Goal: Book appointment/travel/reservation

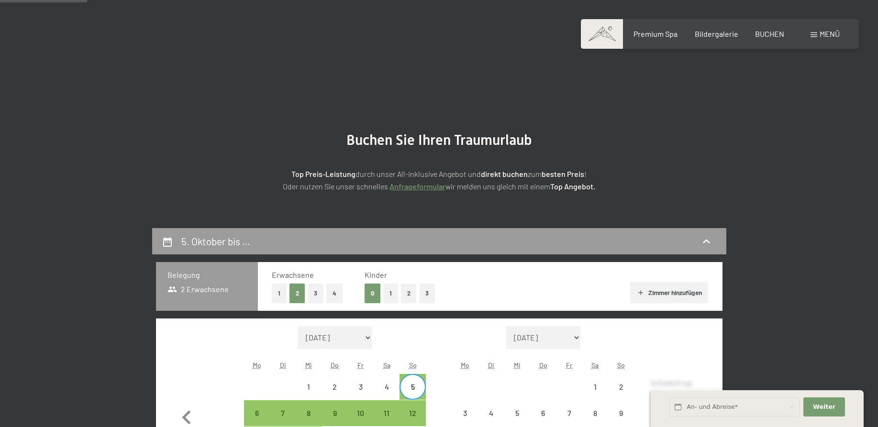
click at [412, 410] on div "12" at bounding box center [413, 422] width 24 height 24
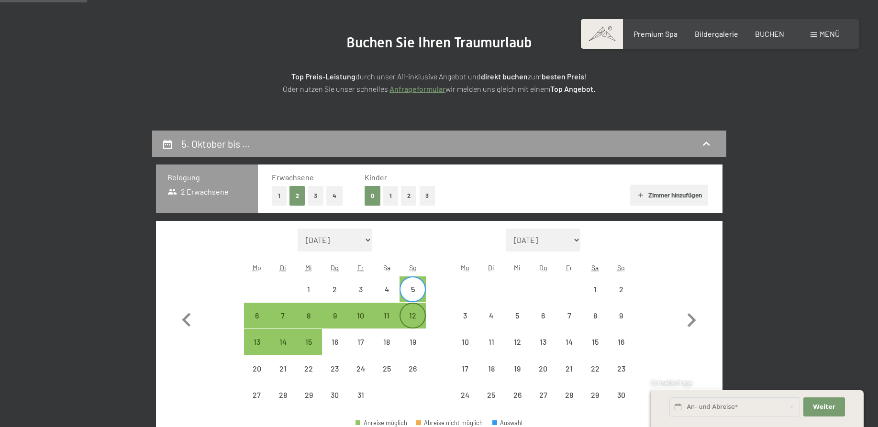
select select "[DATE]"
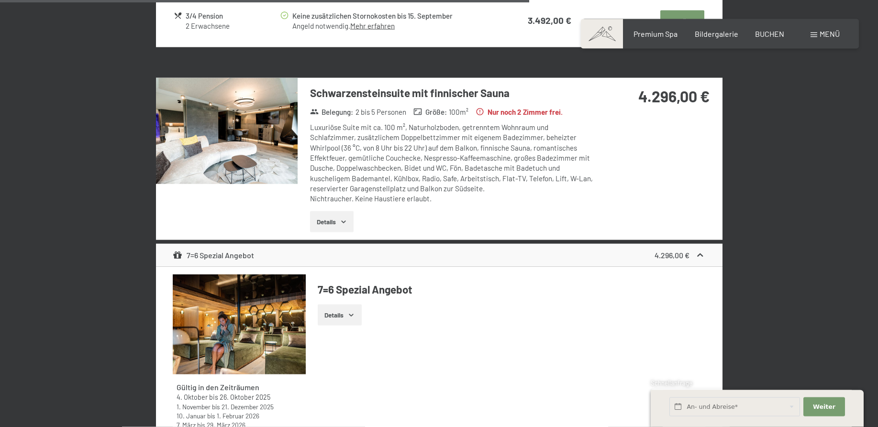
scroll to position [1465, 0]
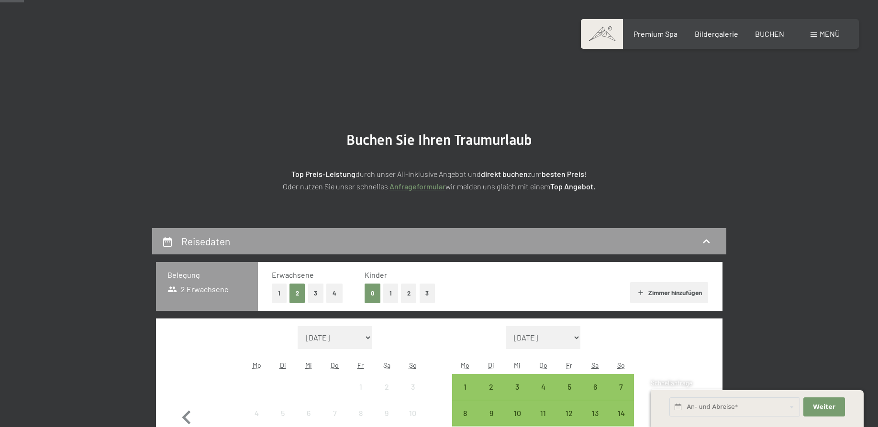
scroll to position [98, 0]
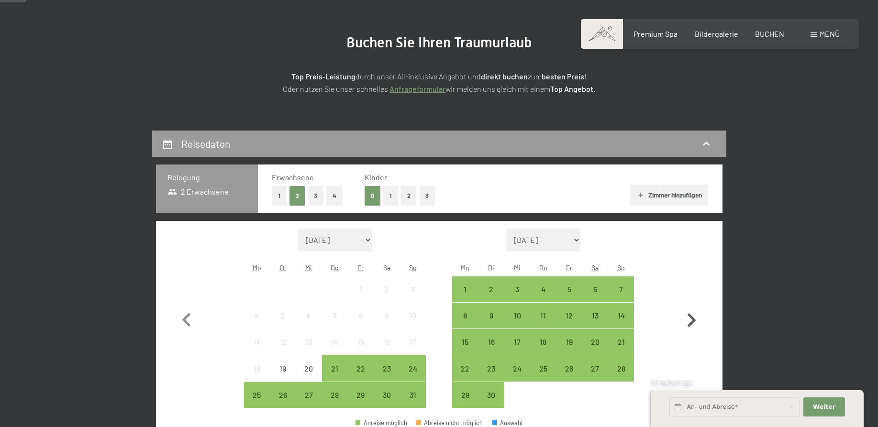
click at [692, 317] on icon "button" at bounding box center [692, 321] width 9 height 14
select select "[DATE]"
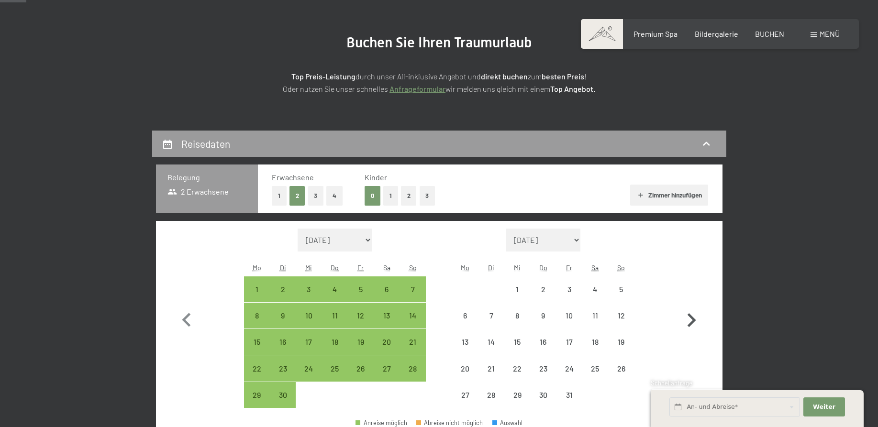
select select "[DATE]"
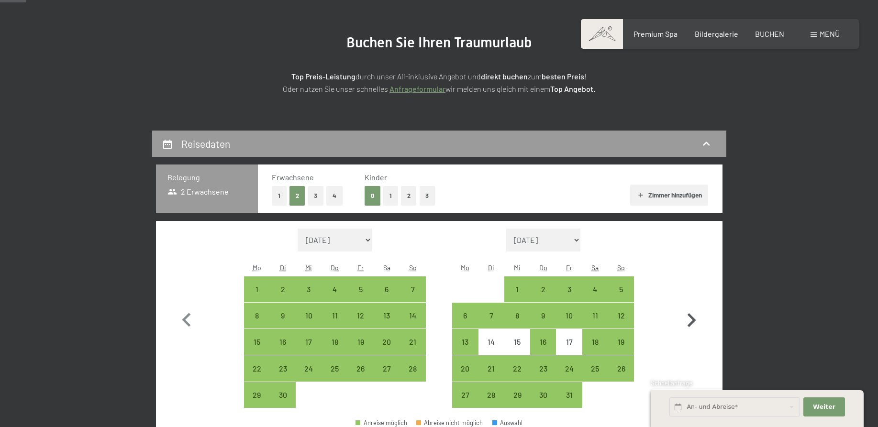
click at [692, 317] on icon "button" at bounding box center [692, 321] width 9 height 14
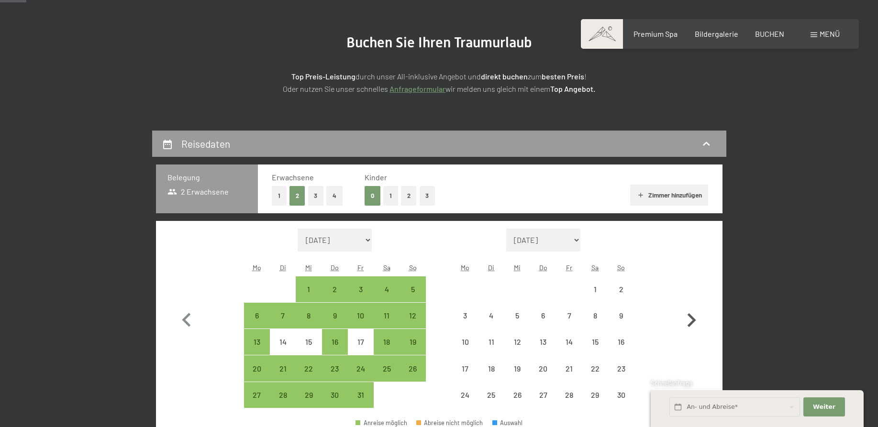
select select "[DATE]"
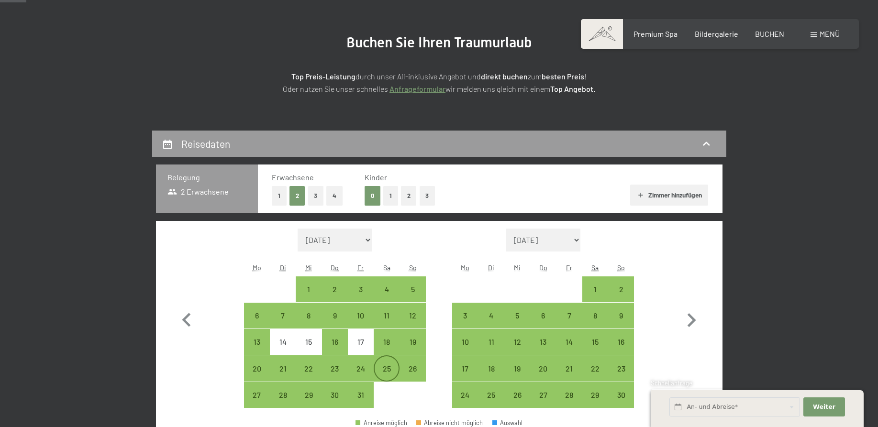
click at [387, 373] on div "25" at bounding box center [387, 377] width 24 height 24
select select "[DATE]"
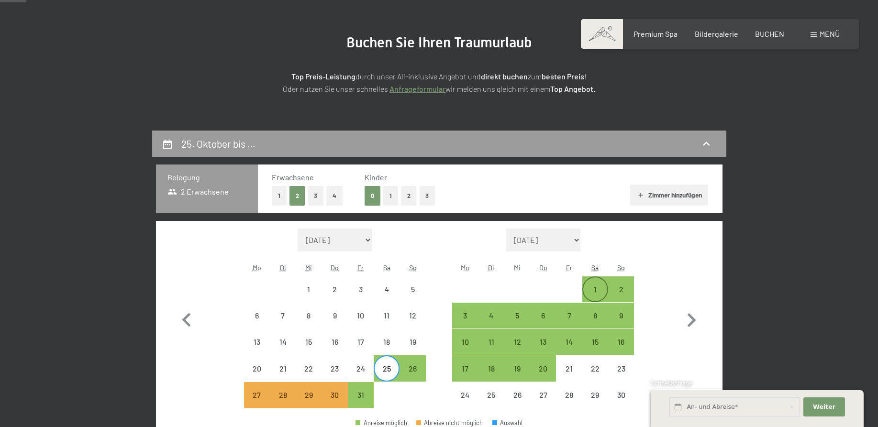
click at [599, 291] on div "1" at bounding box center [595, 298] width 24 height 24
select select "[DATE]"
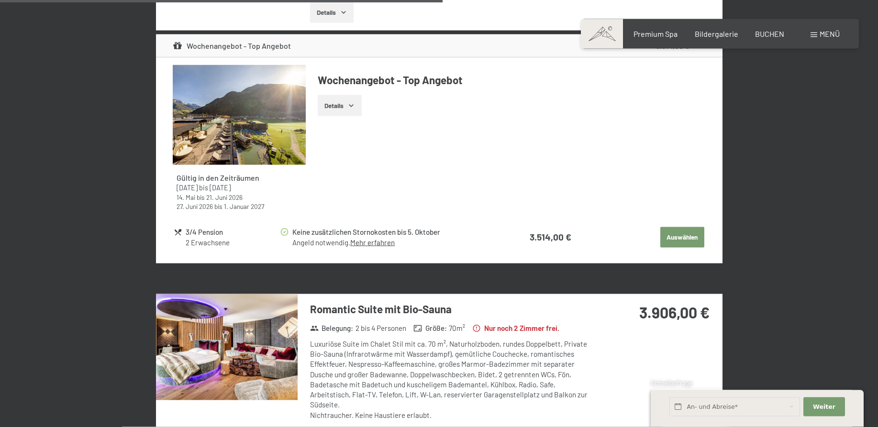
scroll to position [2020, 0]
